Goal: Task Accomplishment & Management: Use online tool/utility

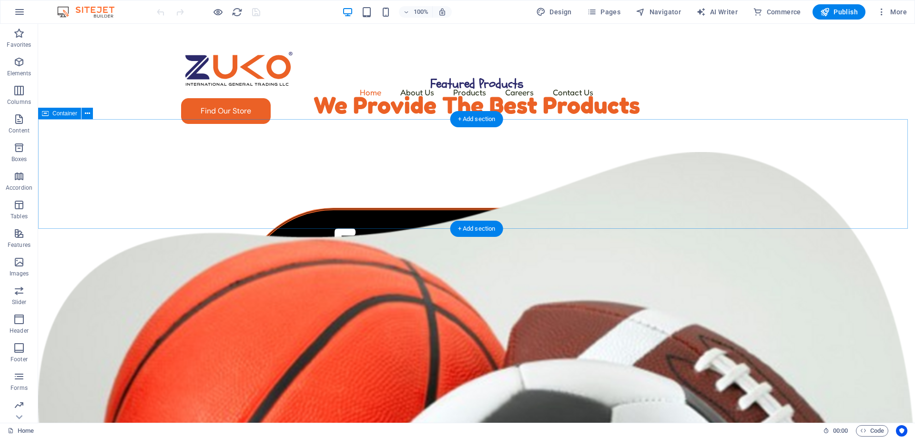
scroll to position [476, 0]
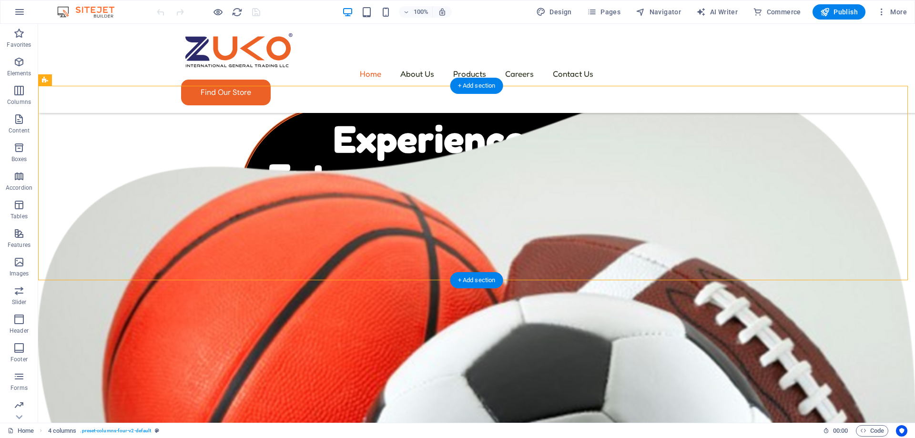
drag, startPoint x: 293, startPoint y: 204, endPoint x: 361, endPoint y: 206, distance: 67.7
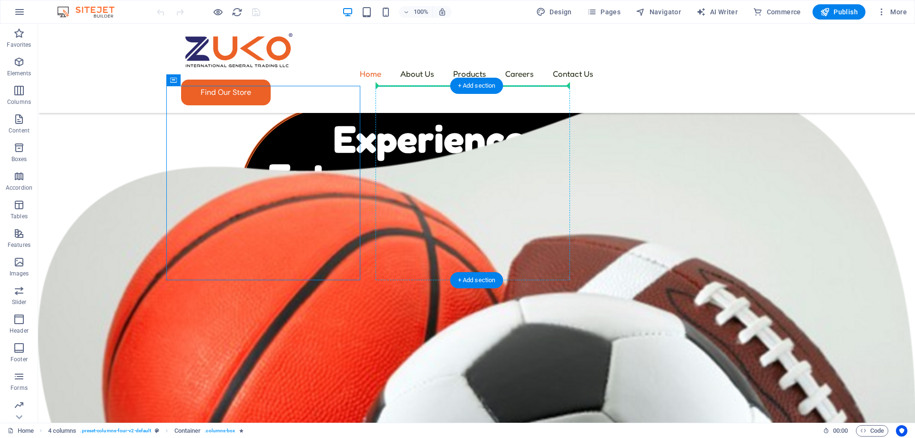
drag, startPoint x: 212, startPoint y: 102, endPoint x: 419, endPoint y: 91, distance: 207.0
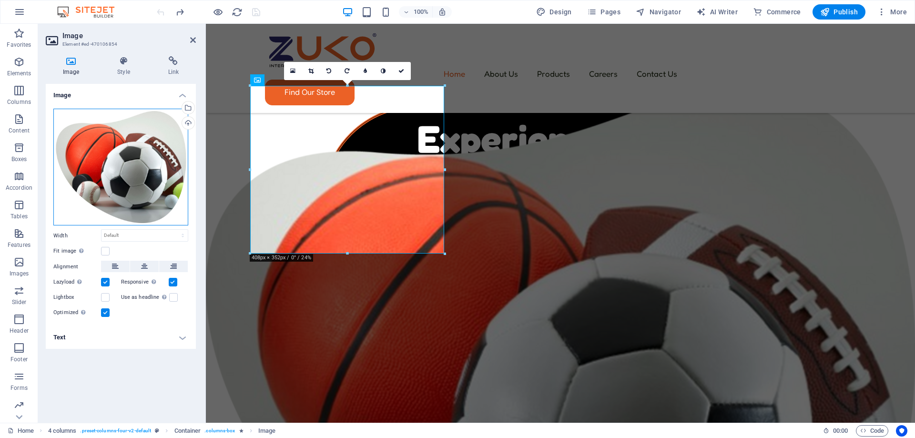
click at [173, 161] on div "Drag files here, click to choose files or select files from Files or our free s…" at bounding box center [120, 167] width 135 height 117
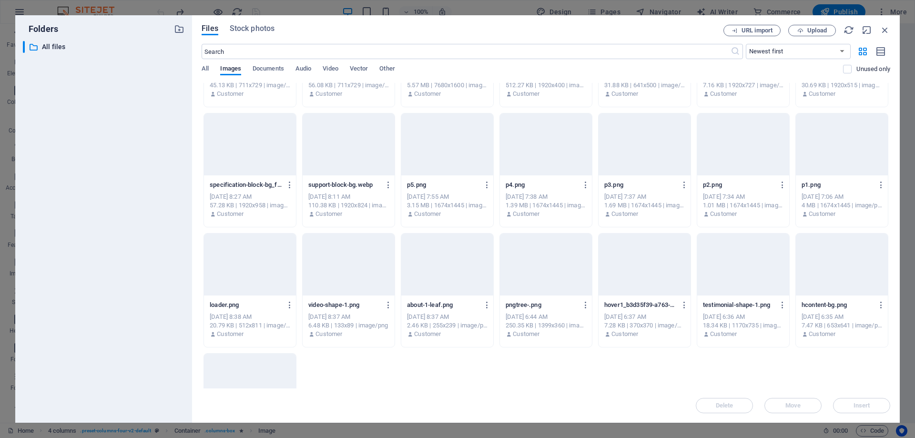
scroll to position [7276, 0]
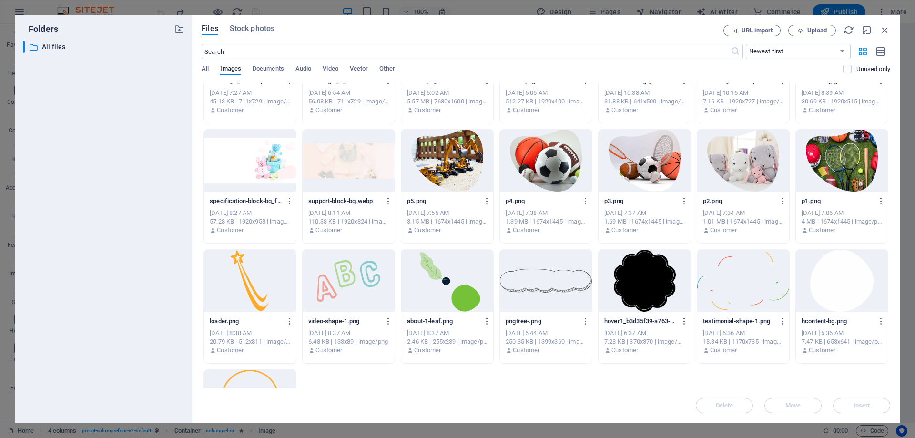
click at [732, 175] on div at bounding box center [743, 161] width 92 height 62
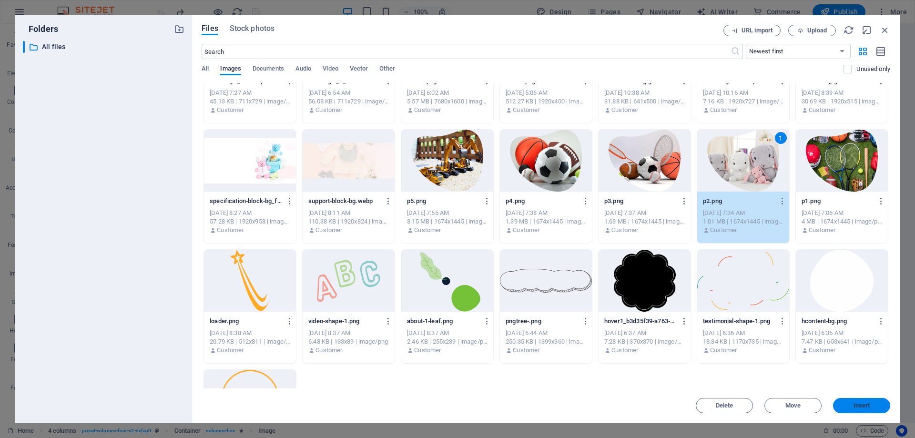
click at [852, 404] on span "Insert" at bounding box center [861, 406] width 50 height 6
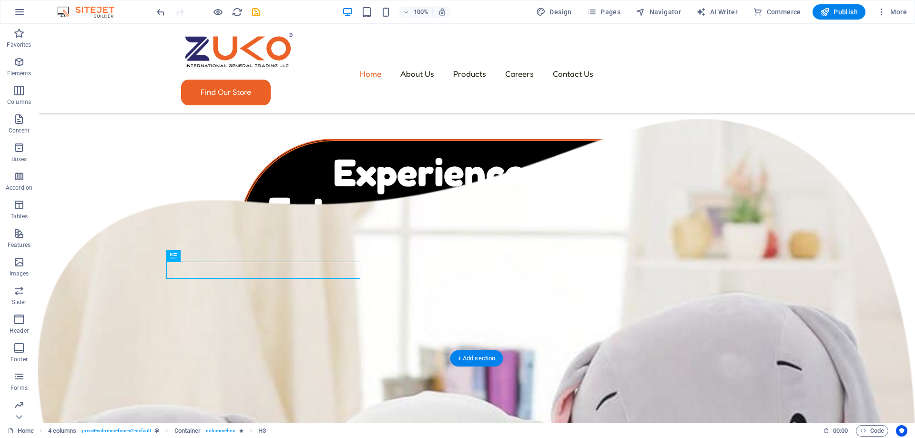
scroll to position [429, 0]
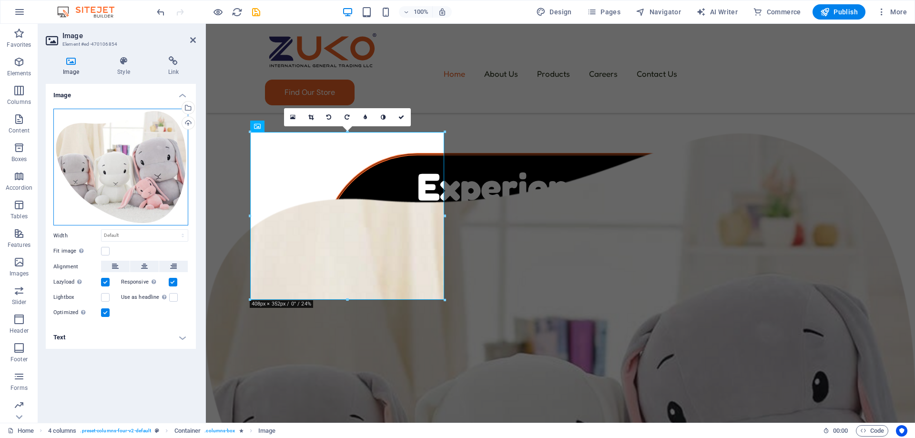
drag, startPoint x: 142, startPoint y: 153, endPoint x: 128, endPoint y: 151, distance: 13.9
click at [128, 151] on div "Drag files here, click to choose files or select files from Files or our free s…" at bounding box center [120, 167] width 135 height 117
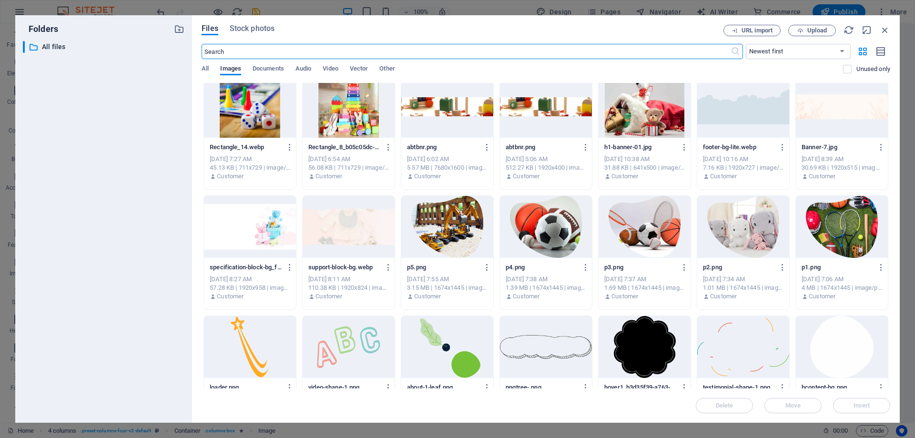
scroll to position [7229, 0]
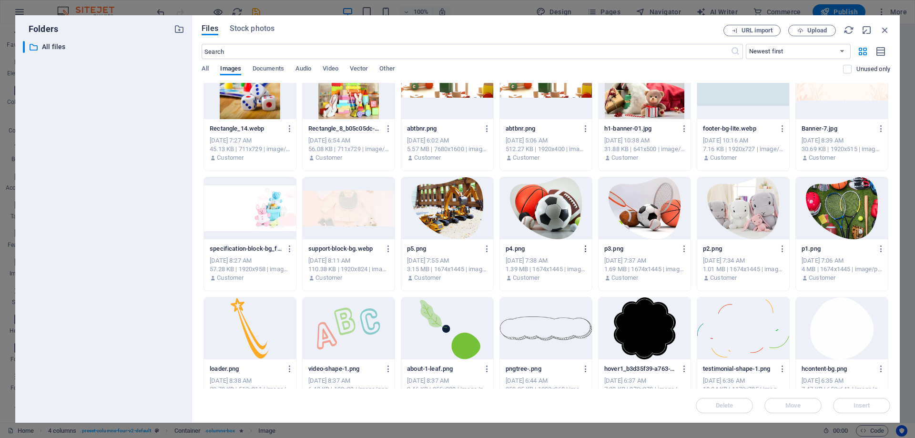
click at [584, 246] on icon "button" at bounding box center [585, 248] width 9 height 9
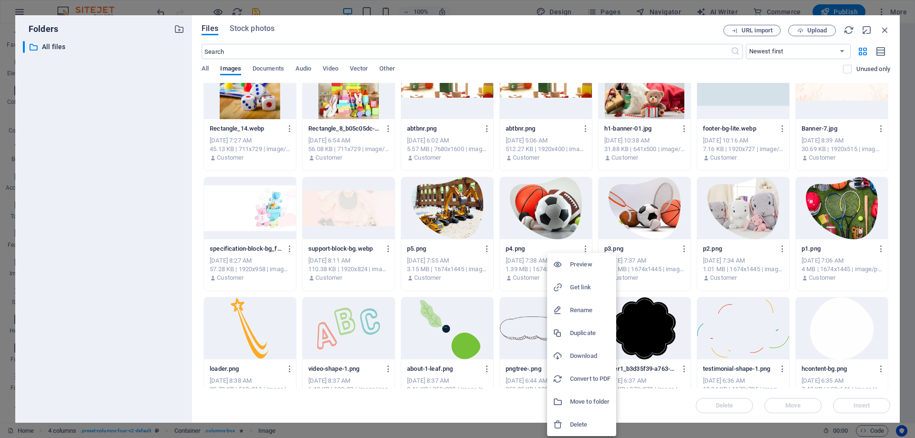
click at [582, 353] on h6 "Download" at bounding box center [590, 355] width 40 height 11
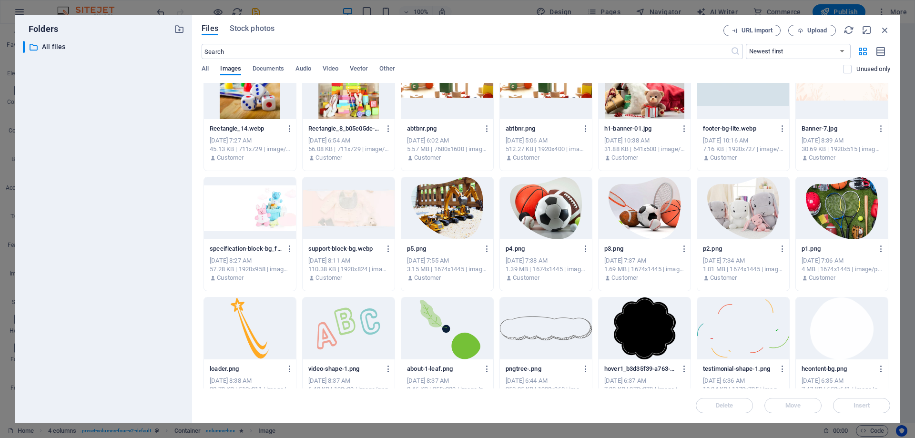
click at [878, 26] on div "URL import Upload" at bounding box center [806, 30] width 167 height 11
click at [887, 28] on icon "button" at bounding box center [884, 30] width 10 height 10
click at [681, 30] on div "Home About Us Products Cosmetics Candies Household Mobile Careers Contact Us Fi…" at bounding box center [443, 68] width 475 height 89
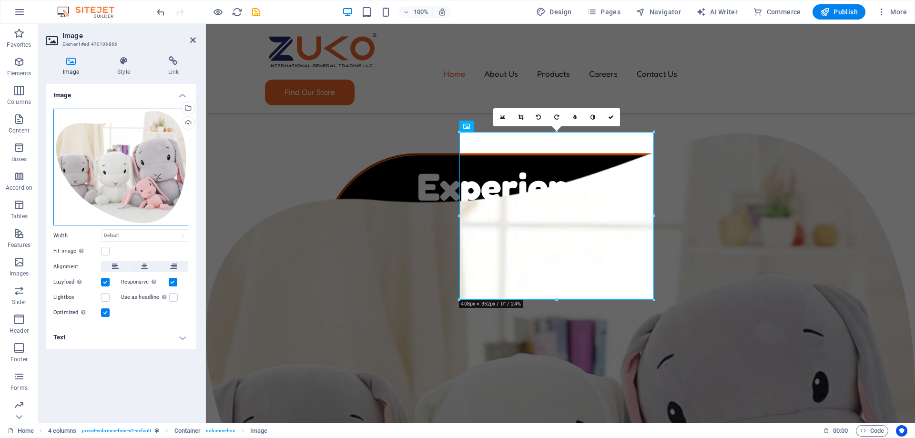
click at [149, 189] on div "Drag files here, click to choose files or select files from Files or our free s…" at bounding box center [120, 167] width 135 height 117
click at [149, 189] on body "[DOMAIN_NAME] Home Favorites Elements Columns Content Boxes Accordion Tables Fe…" at bounding box center [457, 219] width 915 height 438
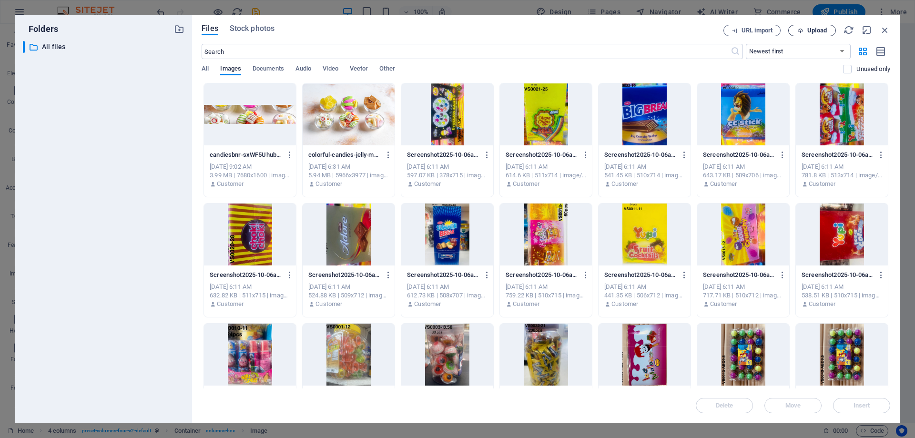
click at [827, 30] on span "Upload" at bounding box center [811, 31] width 39 height 6
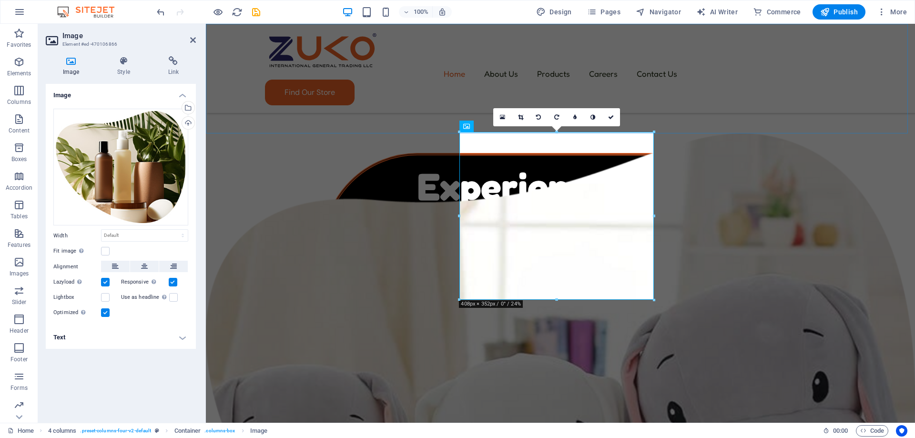
click at [337, 112] on div "Featured Products We Provide The Best Products" at bounding box center [560, 79] width 709 height 110
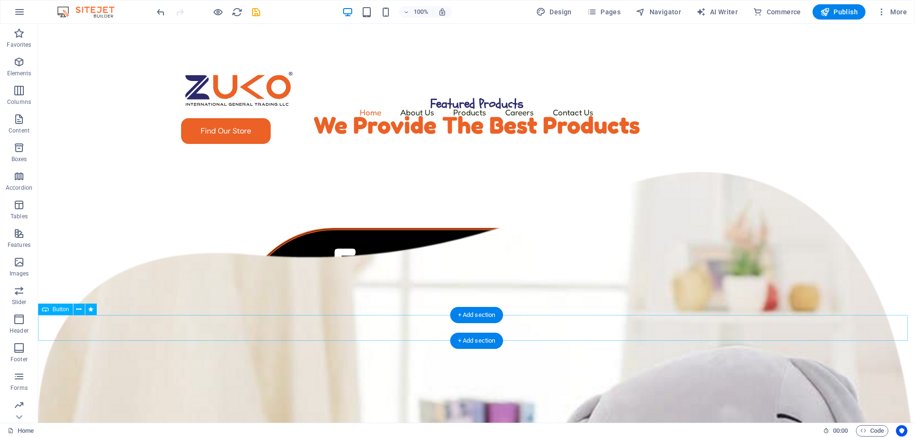
scroll to position [381, 0]
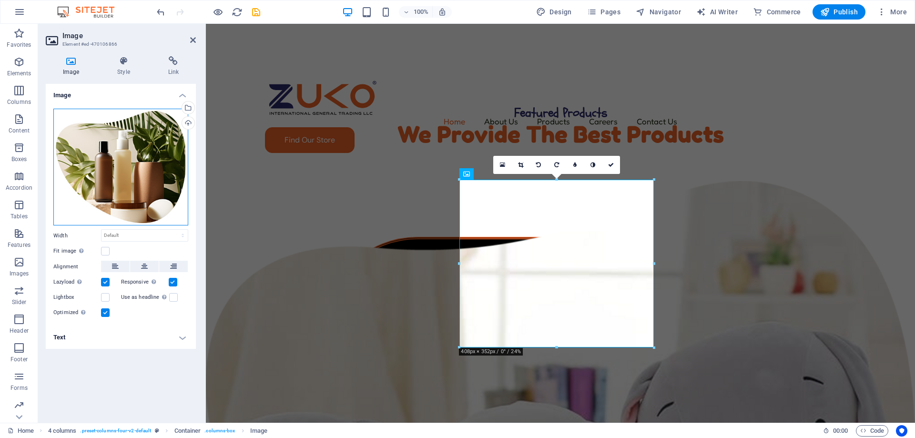
click at [140, 176] on div "Drag files here, click to choose files or select files from Files or our free s…" at bounding box center [120, 167] width 135 height 117
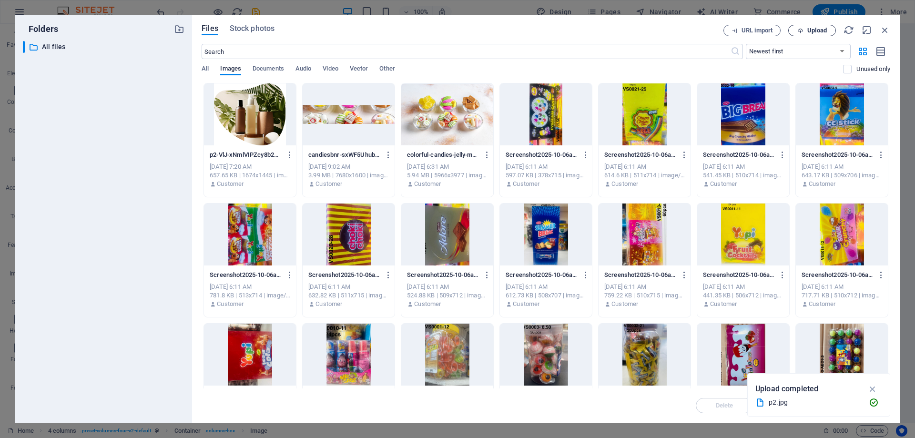
click at [797, 29] on icon "button" at bounding box center [800, 31] width 6 height 6
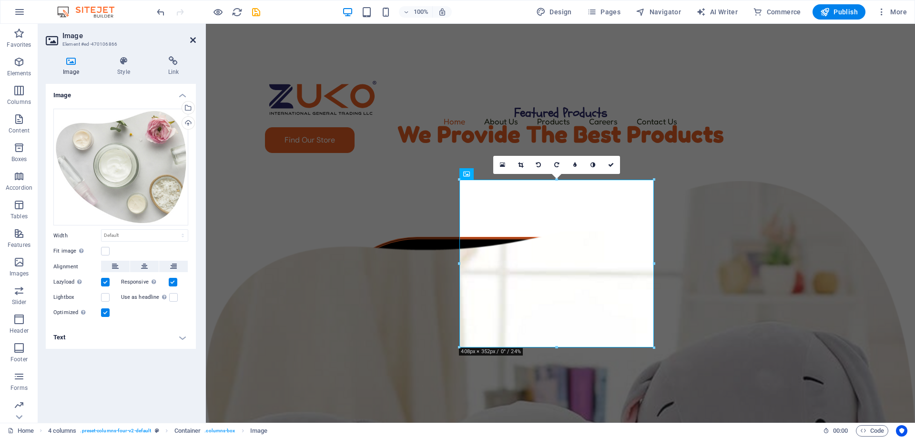
click at [193, 40] on icon at bounding box center [193, 40] width 6 height 8
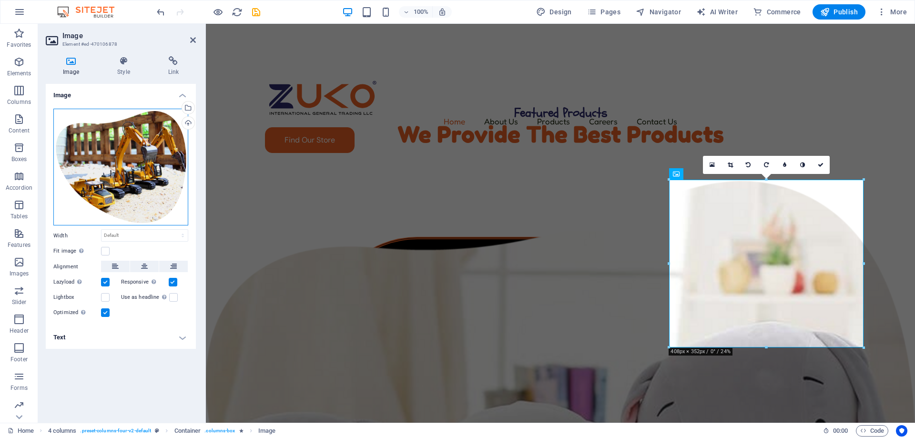
click at [137, 136] on div "Drag files here, click to choose files or select files from Files or our free s…" at bounding box center [120, 167] width 135 height 117
click at [137, 136] on body "[DOMAIN_NAME] Home Favorites Elements Columns Content Boxes Accordion Tables Fe…" at bounding box center [457, 219] width 915 height 438
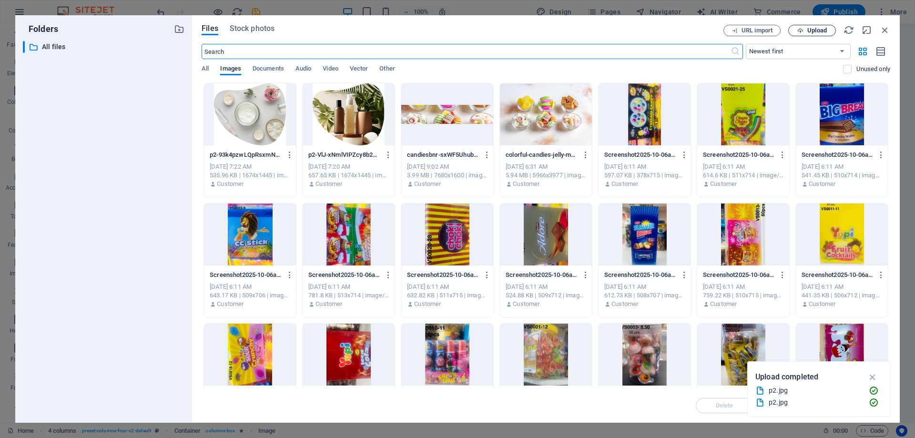
click at [800, 30] on icon "button" at bounding box center [800, 31] width 6 height 6
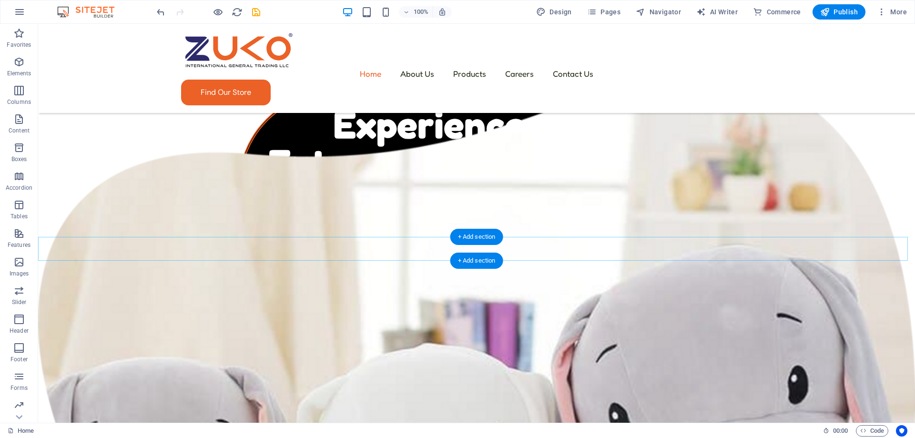
scroll to position [476, 0]
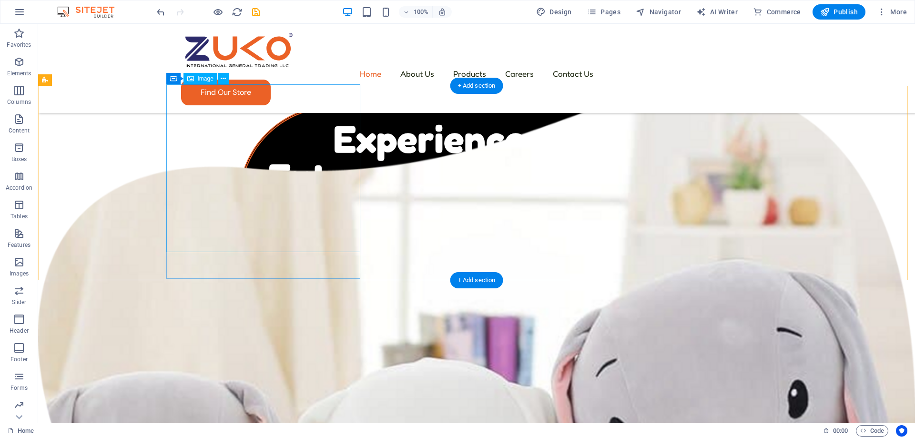
select select
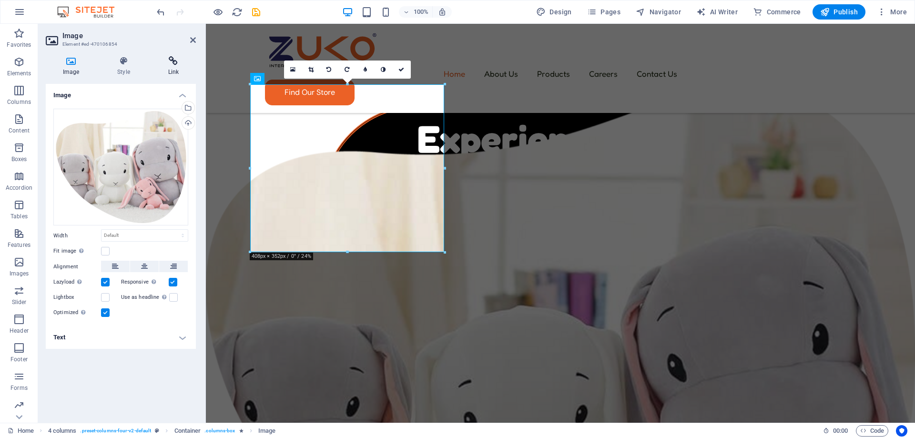
click at [177, 70] on h4 "Link" at bounding box center [173, 66] width 45 height 20
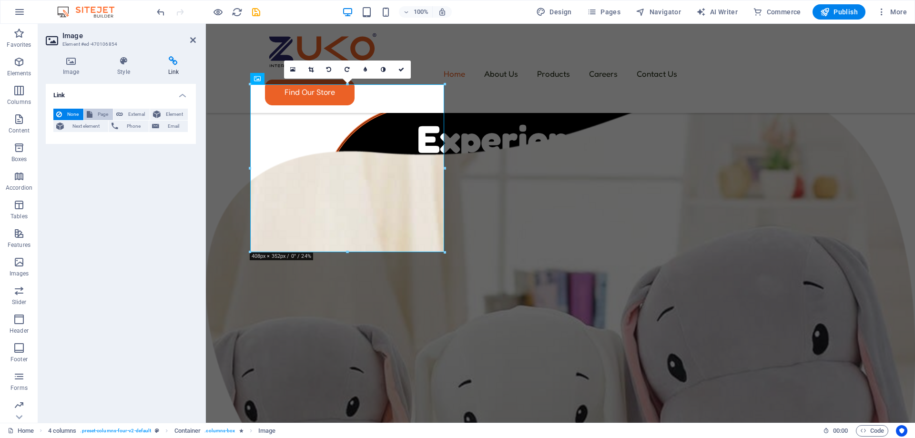
click at [104, 109] on span "Page" at bounding box center [102, 114] width 15 height 11
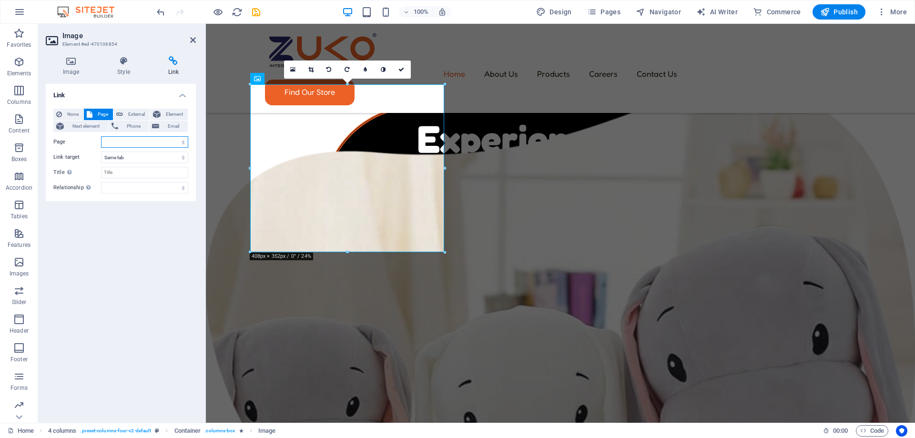
click at [146, 142] on select "Home About Us Products -- Cosmetics -- Candies -- Household -- Mobile Careers C…" at bounding box center [144, 141] width 87 height 11
select select "2"
click at [101, 136] on select "Home About Us Products -- Cosmetics -- Candies -- Household -- Mobile Careers C…" at bounding box center [144, 141] width 87 height 11
click at [166, 214] on div "Link None Page External Element Next element Phone Email Page Home About Us Pro…" at bounding box center [121, 249] width 150 height 331
click at [193, 38] on icon at bounding box center [193, 40] width 6 height 8
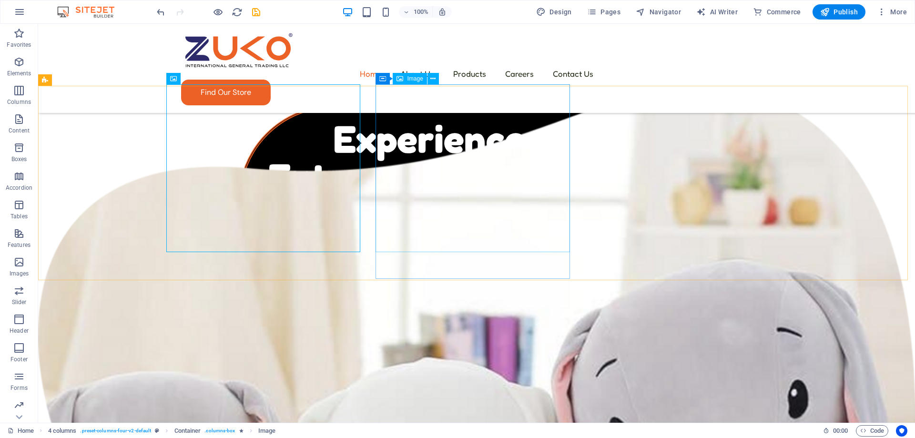
click at [403, 81] on div "Image" at bounding box center [410, 78] width 34 height 11
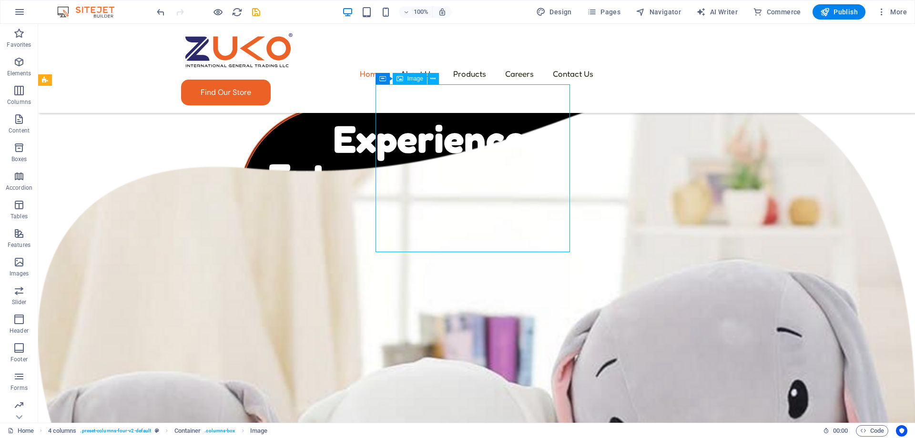
click at [403, 81] on div "Image" at bounding box center [410, 78] width 34 height 11
select select
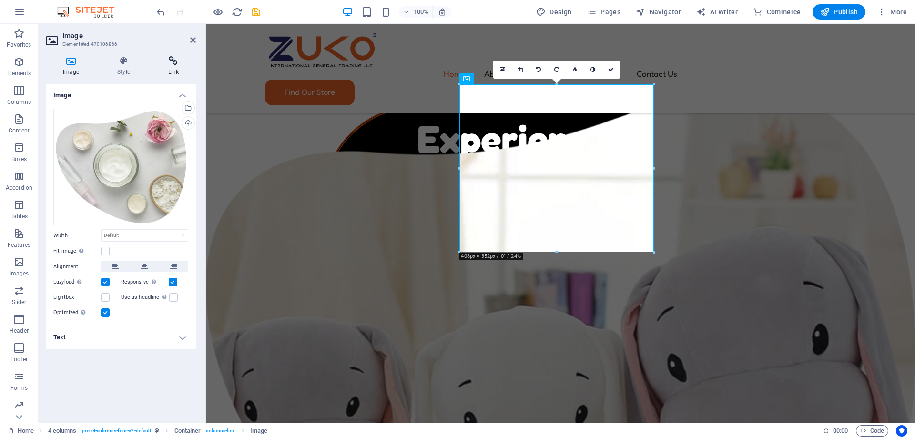
click at [171, 65] on icon at bounding box center [173, 61] width 45 height 10
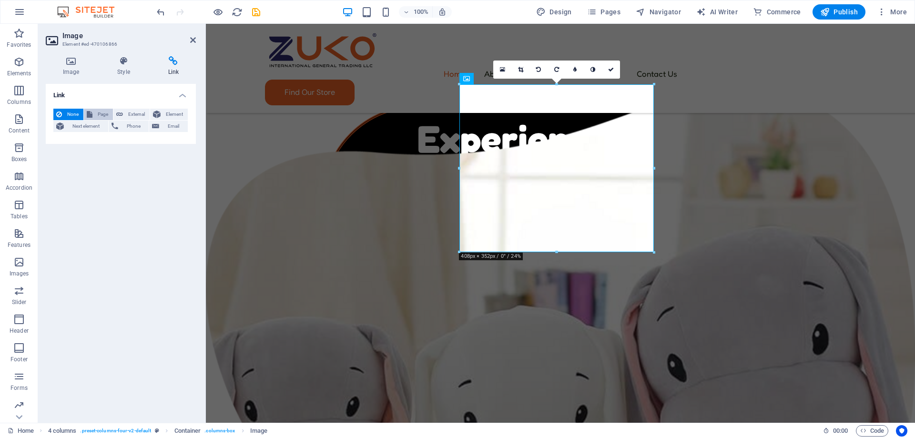
click at [108, 114] on span "Page" at bounding box center [102, 114] width 15 height 11
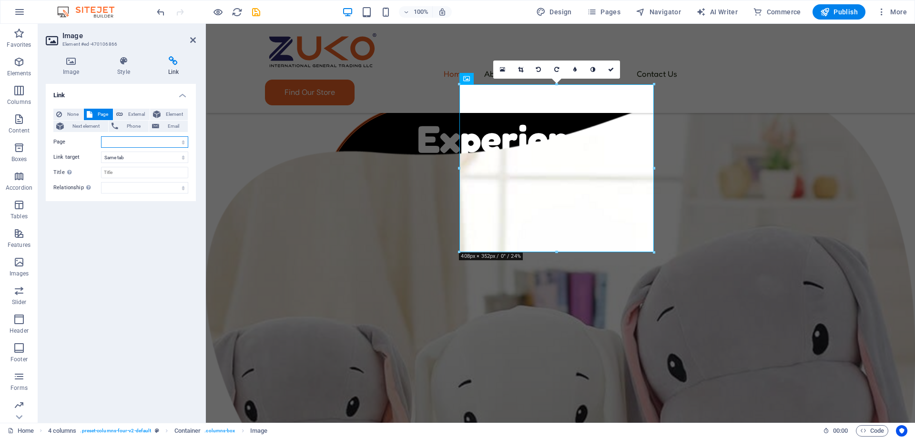
click at [132, 145] on select "Home About Us Products -- Cosmetics -- Candies -- Household -- Mobile Careers C…" at bounding box center [144, 141] width 87 height 11
select select "3"
click at [101, 136] on select "Home About Us Products -- Cosmetics -- Candies -- Household -- Mobile Careers C…" at bounding box center [144, 141] width 87 height 11
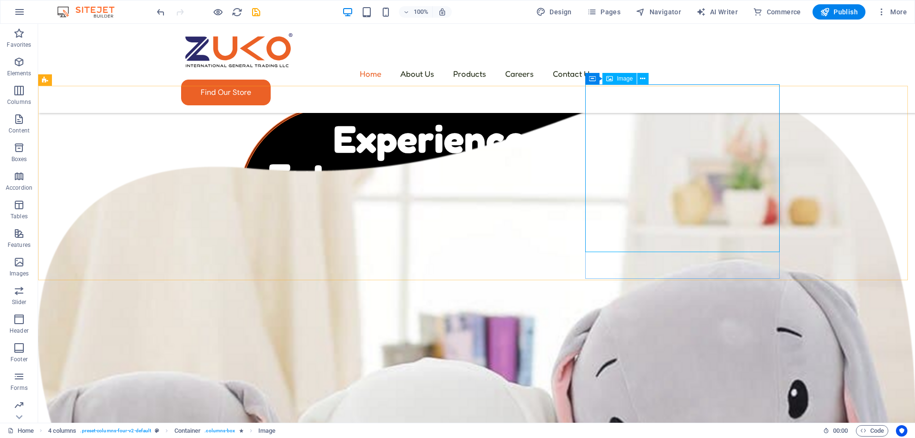
click at [606, 78] on icon at bounding box center [609, 78] width 7 height 11
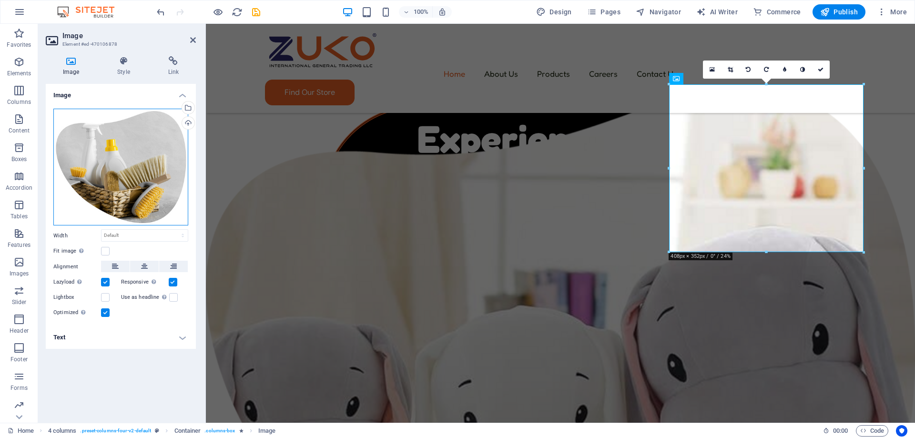
click at [118, 157] on div "Drag files here, click to choose files or select files from Files or our free s…" at bounding box center [120, 167] width 135 height 117
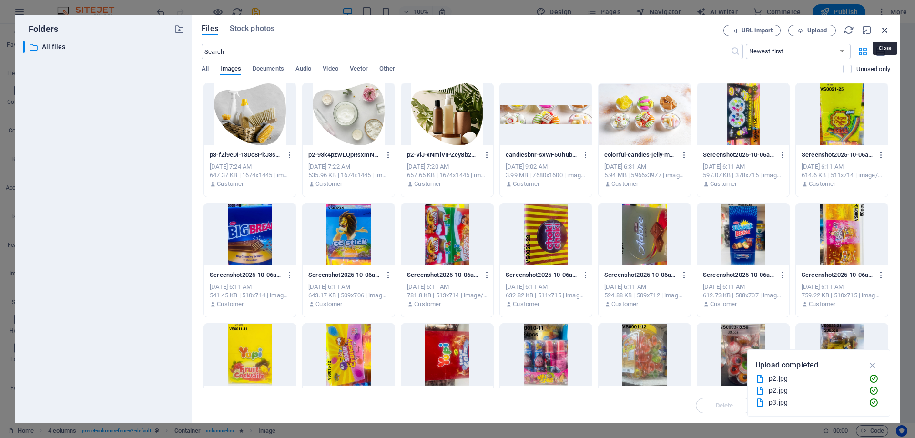
click at [883, 34] on icon "button" at bounding box center [884, 30] width 10 height 10
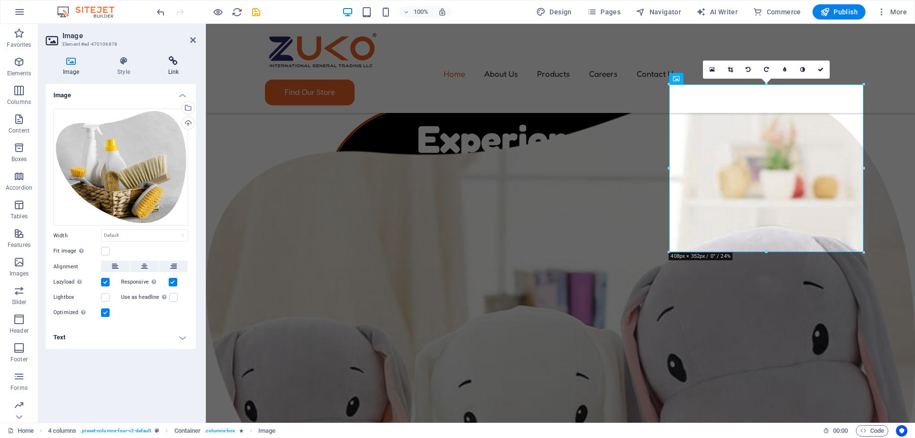
click at [175, 65] on icon at bounding box center [173, 61] width 45 height 10
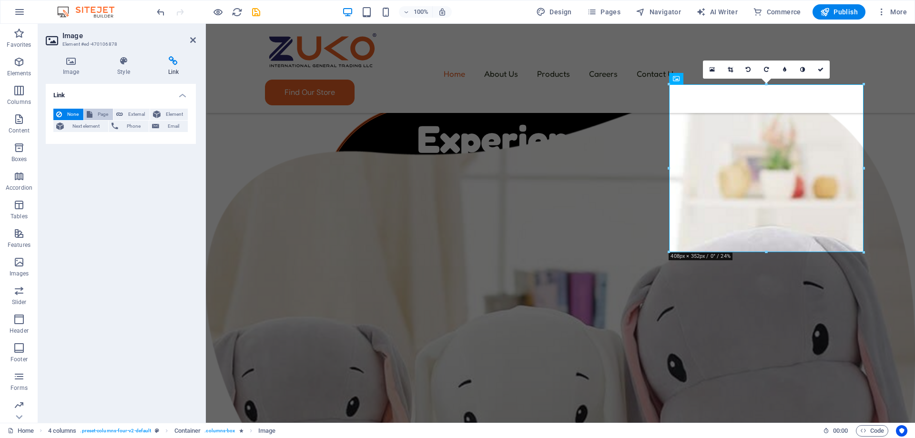
click at [97, 113] on span "Page" at bounding box center [102, 114] width 15 height 11
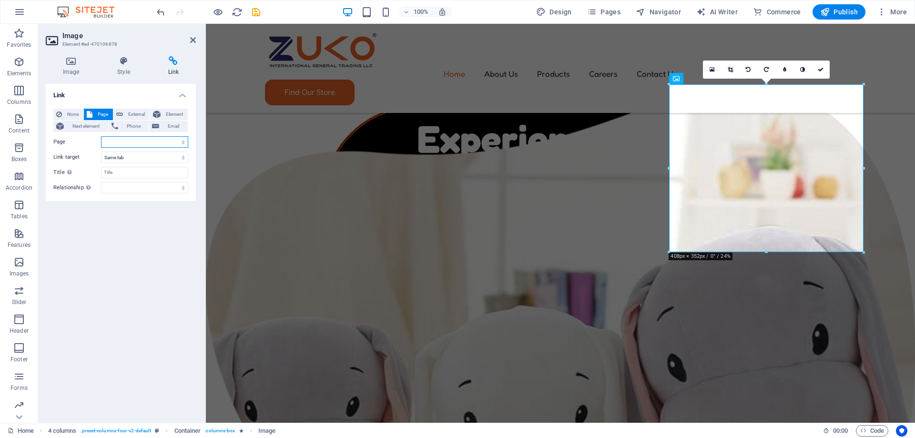
click at [119, 139] on select "Home About Us Products -- Cosmetics -- Candies -- Household -- Mobile Careers C…" at bounding box center [144, 141] width 87 height 11
select select "5"
click at [101, 136] on select "Home About Us Products -- Cosmetics -- Candies -- Household -- Mobile Careers C…" at bounding box center [144, 141] width 87 height 11
click at [147, 253] on div "Link None Page External Element Next element Phone Email Page Home About Us Pro…" at bounding box center [121, 249] width 150 height 331
click at [156, 144] on select "Home About Us Products -- Cosmetics -- Candies -- Household -- Mobile Careers C…" at bounding box center [144, 141] width 87 height 11
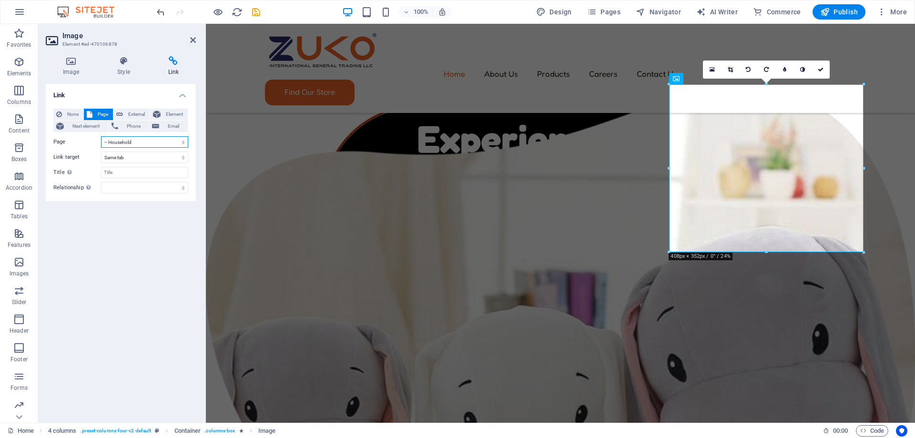
click at [156, 144] on select "Home About Us Products -- Cosmetics -- Candies -- Household -- Mobile Careers C…" at bounding box center [144, 141] width 87 height 11
click at [194, 38] on icon at bounding box center [193, 40] width 6 height 8
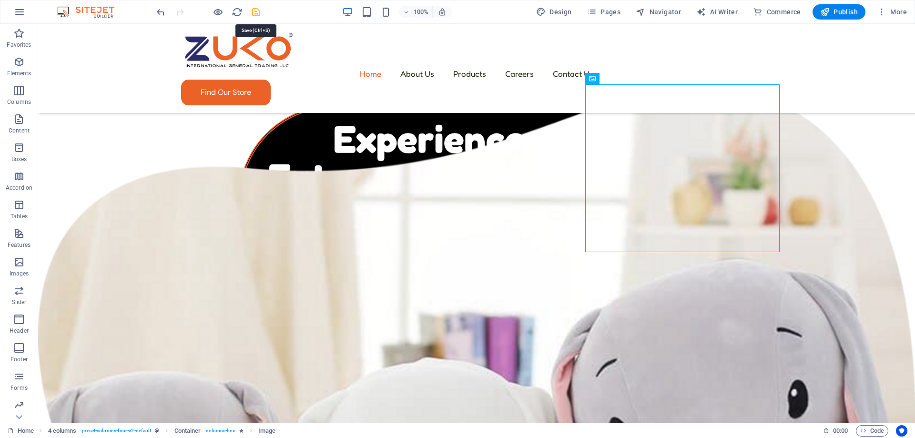
click at [259, 14] on icon "save" at bounding box center [256, 12] width 11 height 11
checkbox input "false"
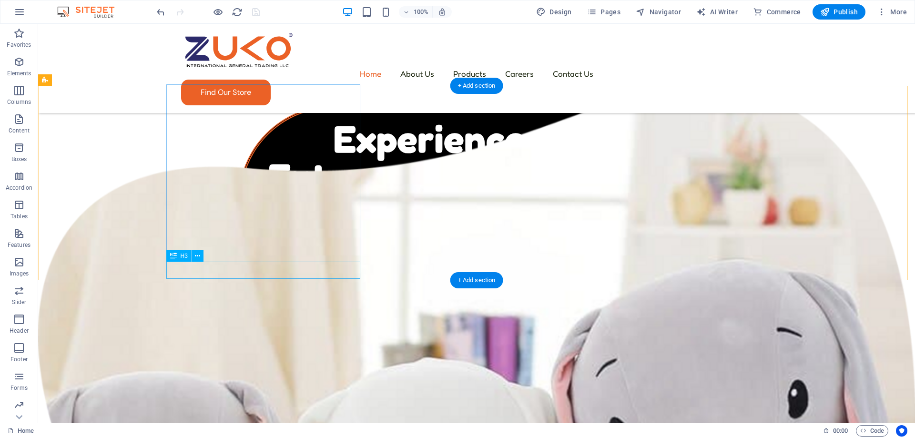
scroll to position [381, 0]
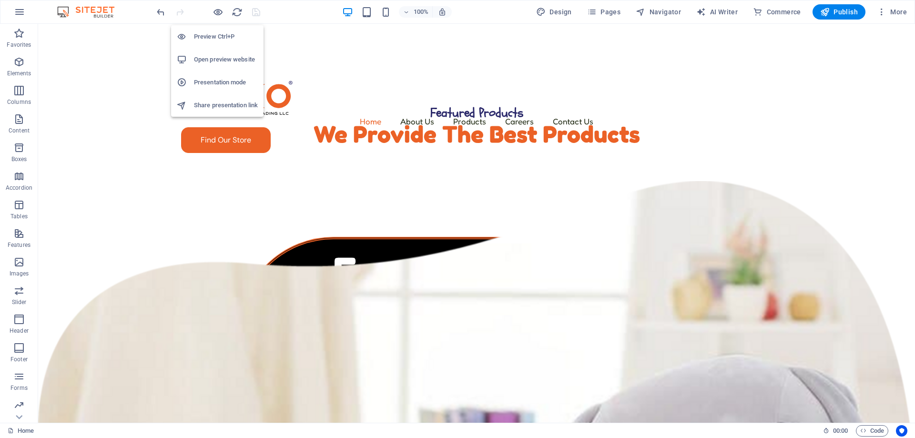
click at [225, 63] on h6 "Open preview website" at bounding box center [226, 59] width 64 height 11
click at [822, 17] on button "Publish" at bounding box center [838, 11] width 53 height 15
